Goal: Task Accomplishment & Management: Manage account settings

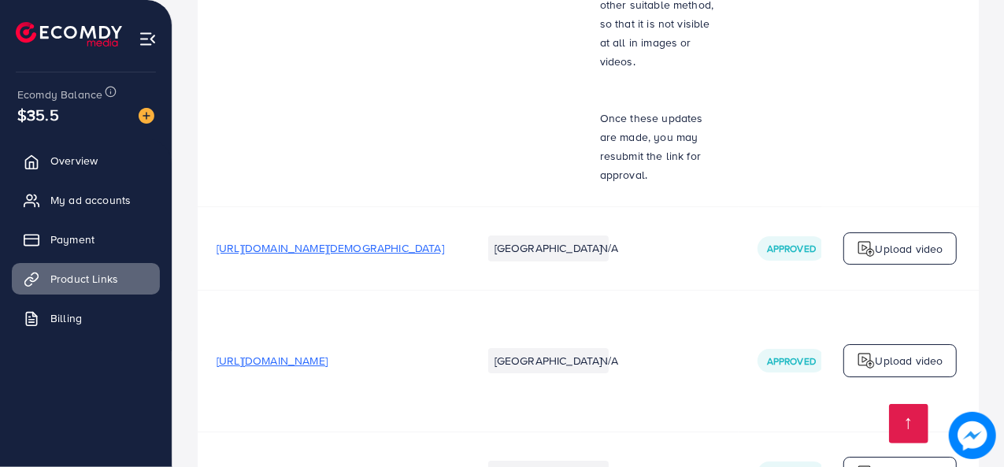
scroll to position [8589, 0]
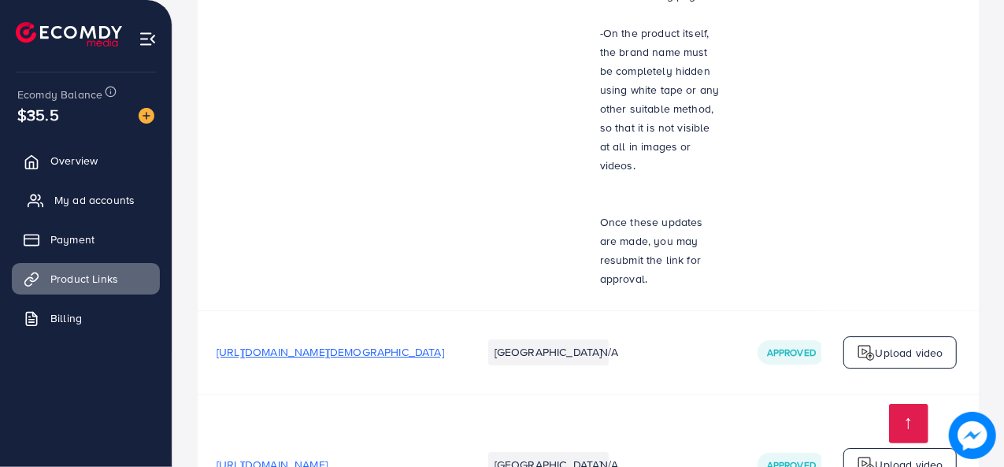
click at [118, 191] on link "My ad accounts" at bounding box center [86, 200] width 148 height 32
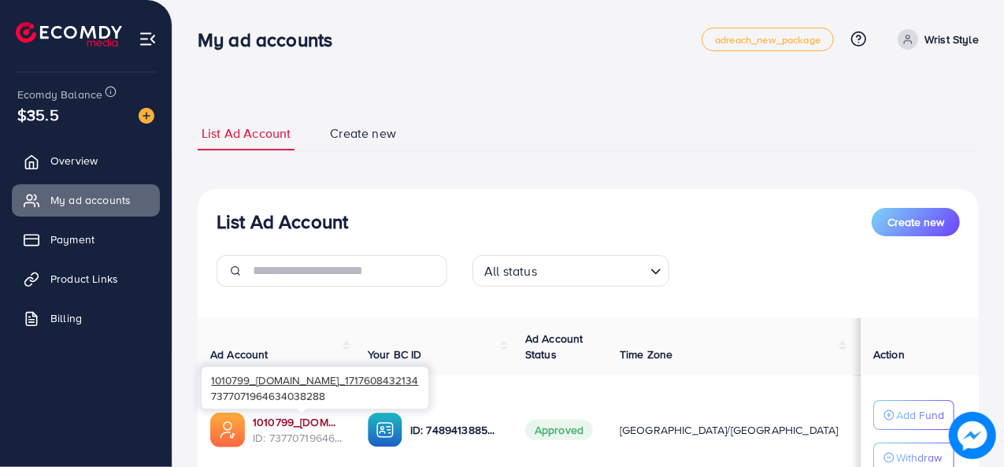
click at [291, 419] on link "1010799_dokandari.pk_1717608432134" at bounding box center [298, 422] width 90 height 16
